Goal: Task Accomplishment & Management: Use online tool/utility

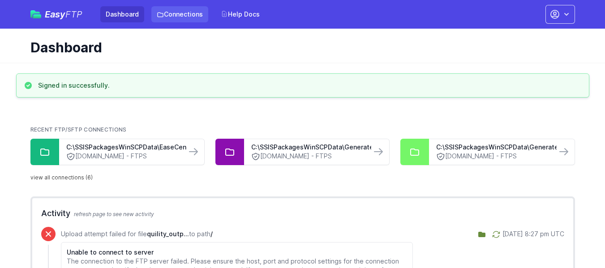
click at [177, 13] on link "Connections" at bounding box center [179, 14] width 57 height 16
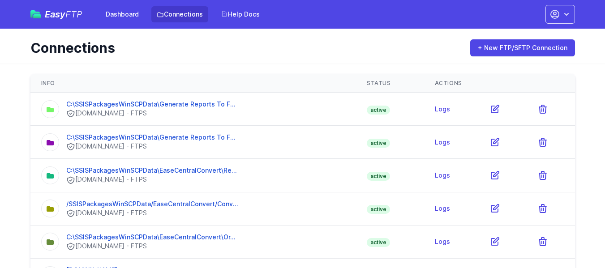
scroll to position [34, 0]
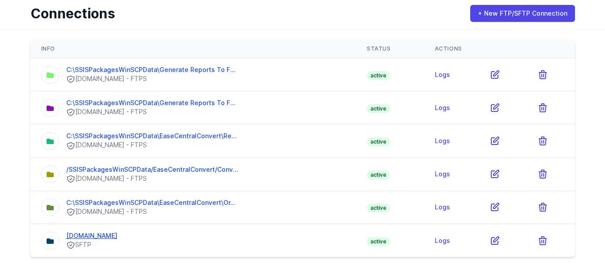
click at [117, 237] on link "[DOMAIN_NAME]" at bounding box center [91, 236] width 51 height 8
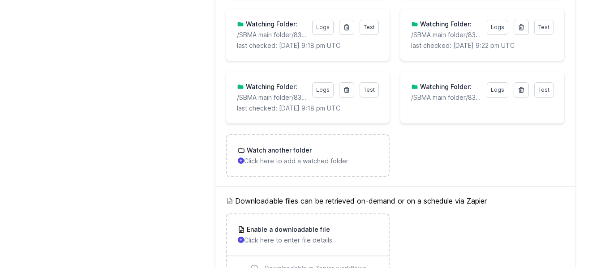
scroll to position [2072, 0]
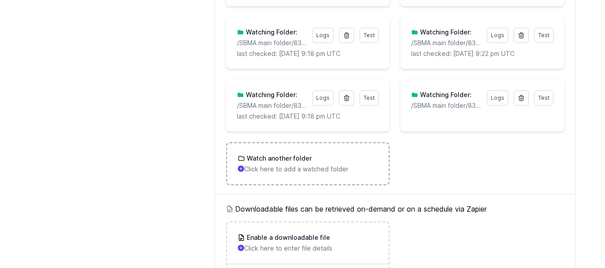
click at [275, 157] on h3 "Watch another folder" at bounding box center [278, 158] width 67 height 9
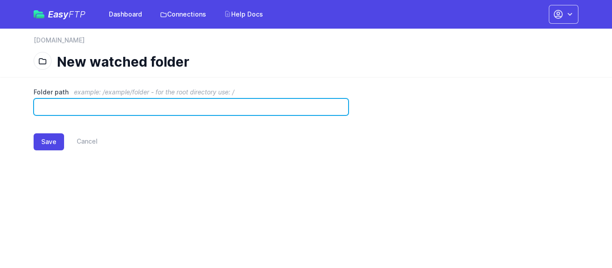
click at [201, 113] on input "Folder path example: /example/folder - for the root directory use: /" at bounding box center [191, 107] width 315 height 17
paste input "**********"
type input "**********"
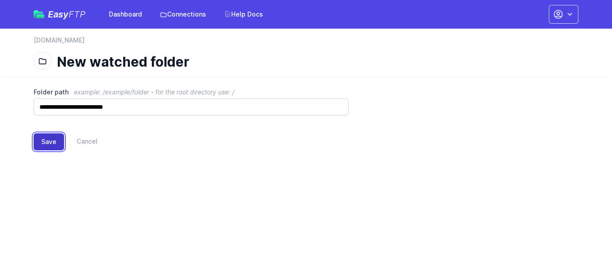
click at [52, 138] on button "Save" at bounding box center [49, 141] width 30 height 17
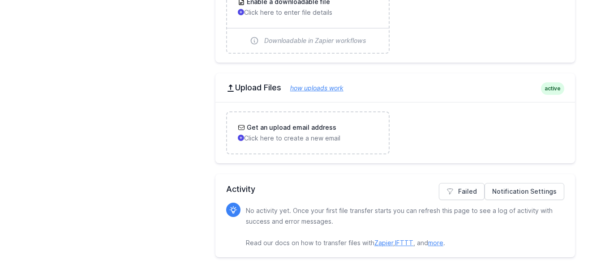
scroll to position [2212, 0]
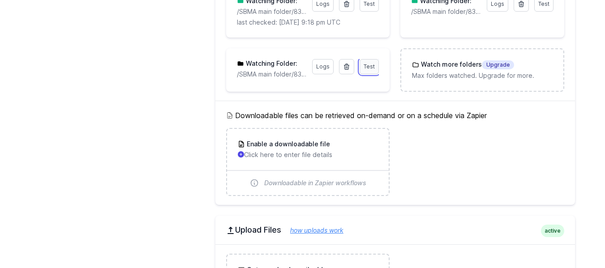
click at [367, 67] on span "Test" at bounding box center [369, 66] width 11 height 7
